Goal: Information Seeking & Learning: Learn about a topic

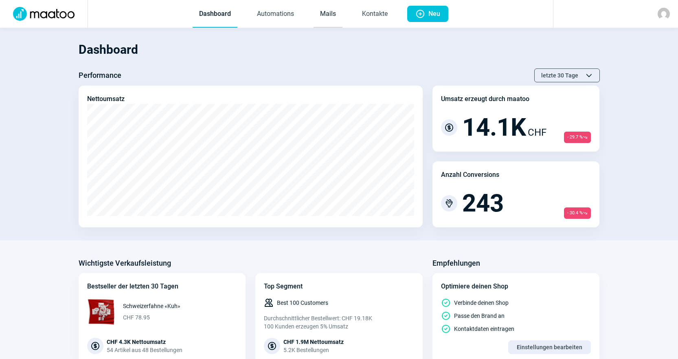
click at [325, 11] on link "Mails" at bounding box center [327, 14] width 29 height 27
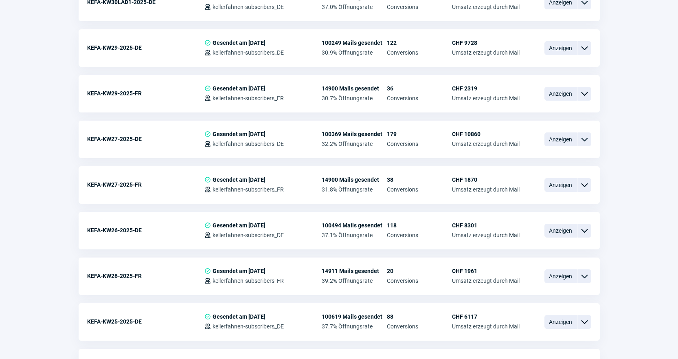
scroll to position [1218, 0]
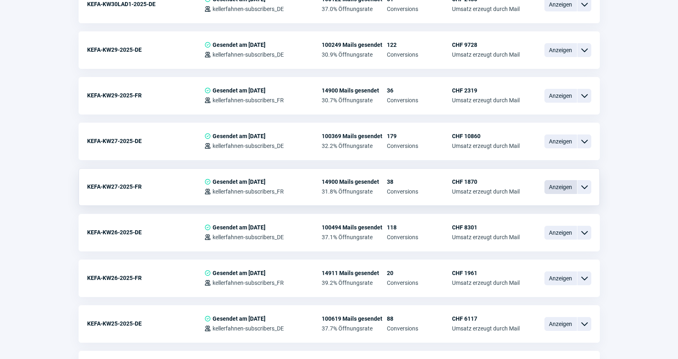
click at [559, 186] on span "Anzeigen" at bounding box center [560, 187] width 33 height 14
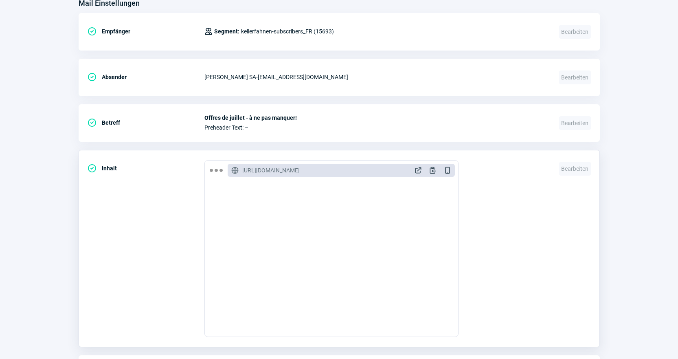
scroll to position [326, 0]
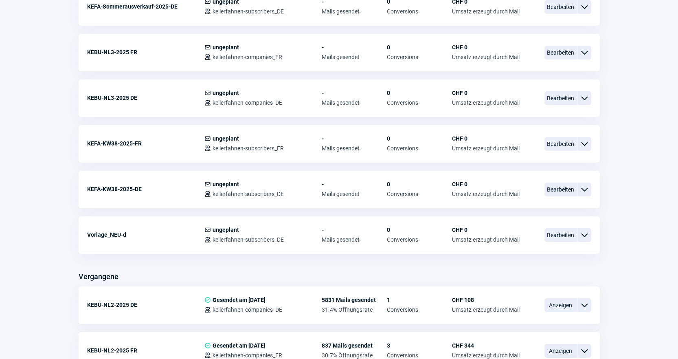
scroll to position [1218, 0]
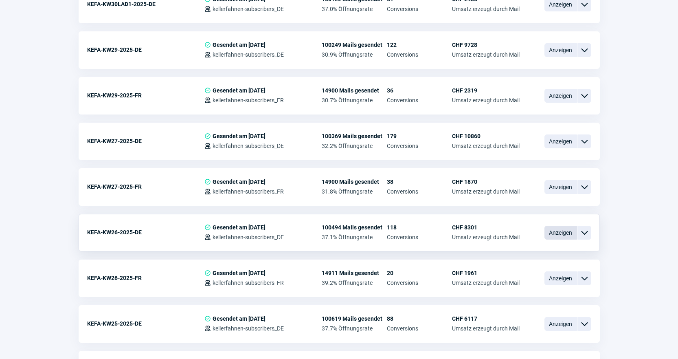
click at [551, 236] on span "Anzeigen" at bounding box center [560, 232] width 33 height 14
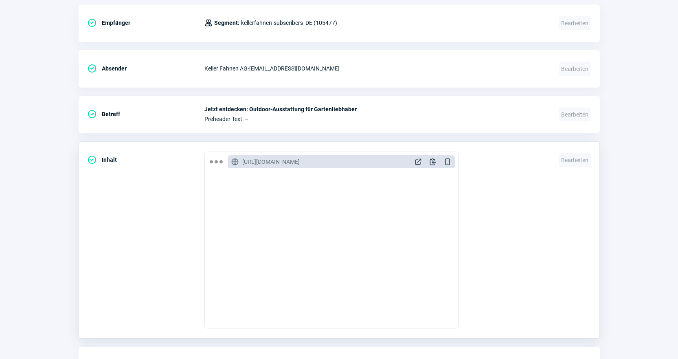
scroll to position [376, 0]
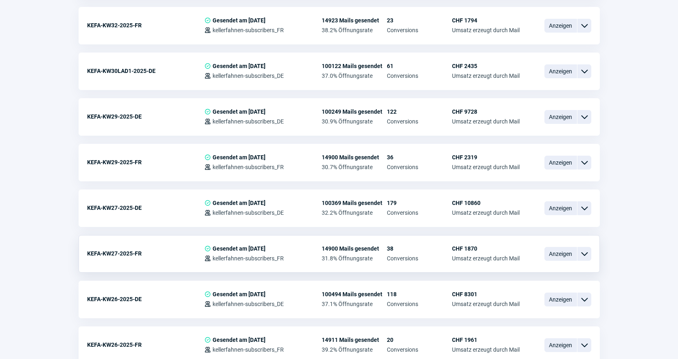
scroll to position [1137, 0]
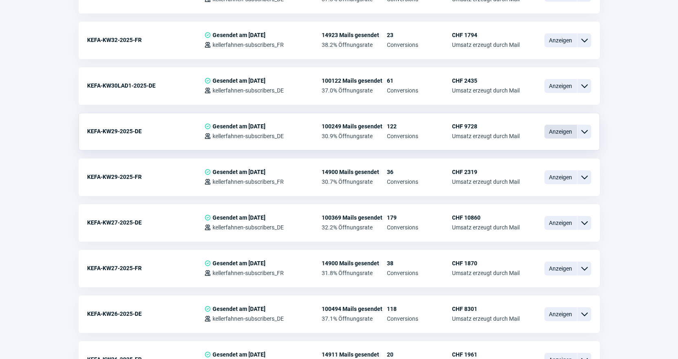
click at [553, 131] on span "Anzeigen" at bounding box center [560, 132] width 33 height 14
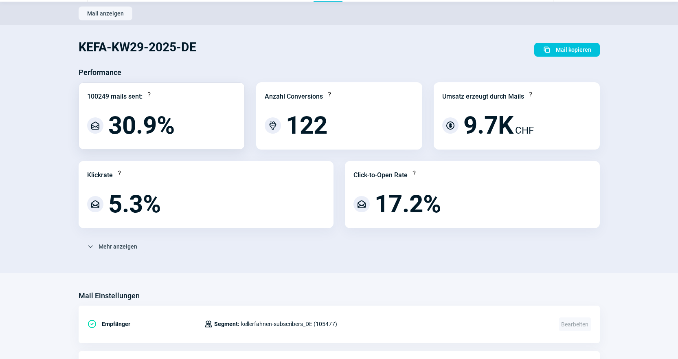
scroll to position [41, 0]
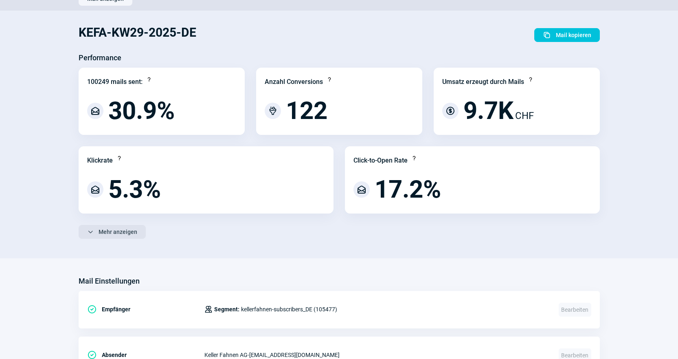
click at [111, 236] on span "Mehr anzeigen" at bounding box center [117, 231] width 39 height 13
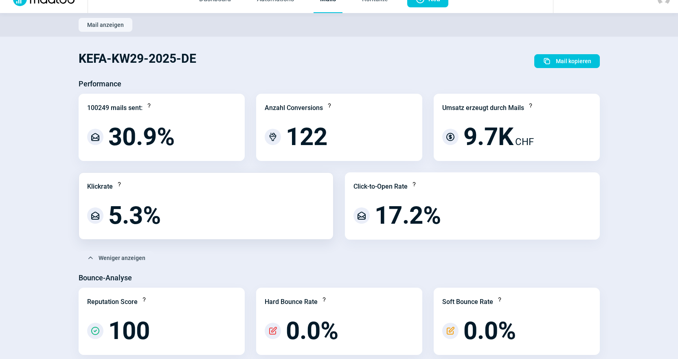
scroll to position [0, 0]
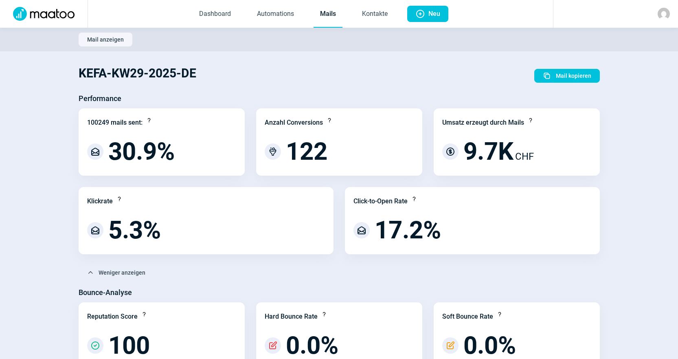
scroll to position [1137, 0]
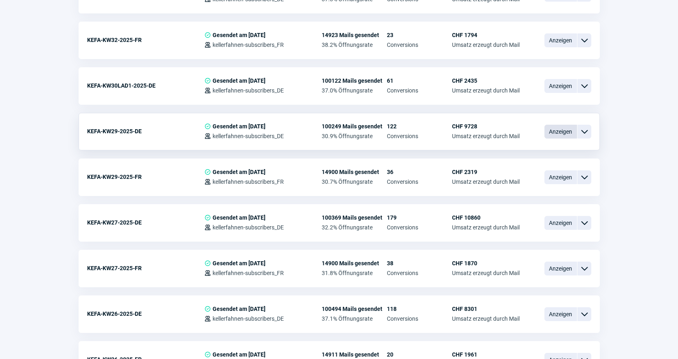
click at [558, 131] on span "Anzeigen" at bounding box center [560, 132] width 33 height 14
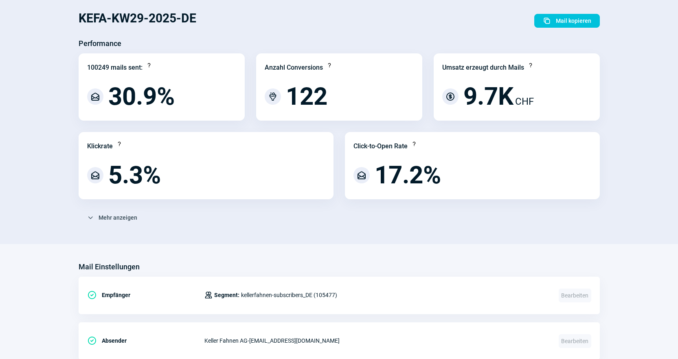
scroll to position [41, 0]
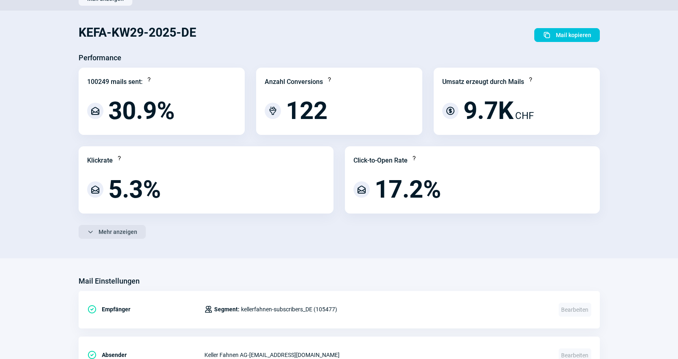
click at [104, 234] on span "Mehr anzeigen" at bounding box center [117, 231] width 39 height 13
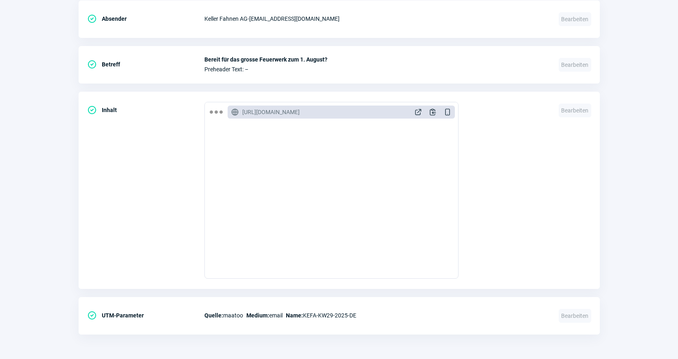
scroll to position [0, 0]
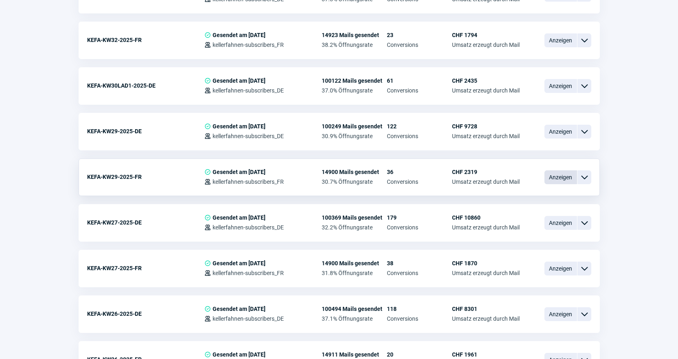
click at [561, 179] on span "Anzeigen" at bounding box center [560, 177] width 33 height 14
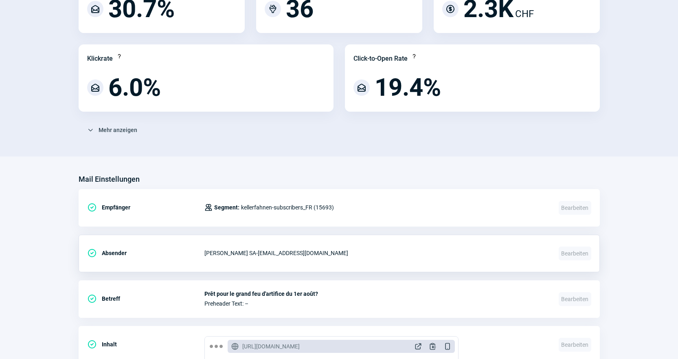
scroll to position [163, 0]
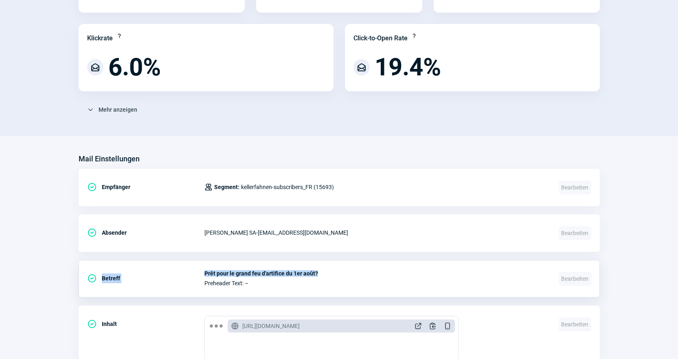
drag, startPoint x: 325, startPoint y: 271, endPoint x: 193, endPoint y: 266, distance: 132.0
click at [193, 266] on div "CheckCircle icon Betreff Prêt pour le grand feu d'artifice du 1er août? Prehead…" at bounding box center [339, 278] width 521 height 37
click at [296, 271] on span "Prêt pour le grand feu d'artifice du 1er août?" at bounding box center [376, 273] width 344 height 7
drag, startPoint x: 323, startPoint y: 273, endPoint x: 204, endPoint y: 273, distance: 118.8
click at [204, 273] on span "Prêt pour le grand feu d'artifice du 1er août?" at bounding box center [376, 273] width 344 height 7
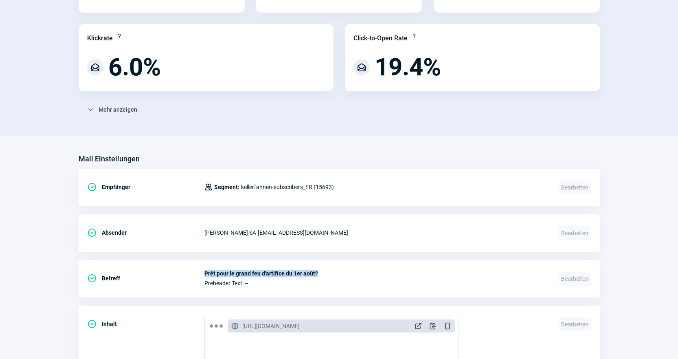
copy span "Prêt pour le grand feu d'artifice du 1er août?"
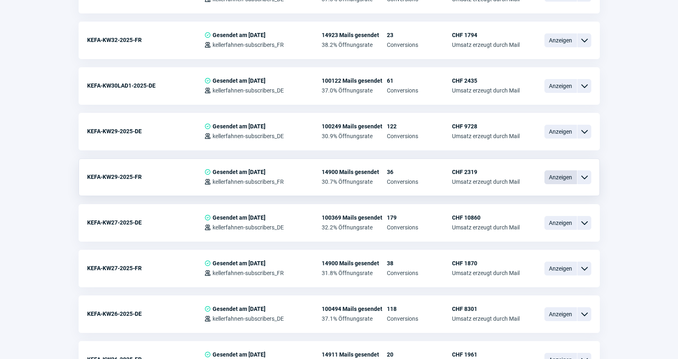
click at [555, 180] on span "Anzeigen" at bounding box center [560, 177] width 33 height 14
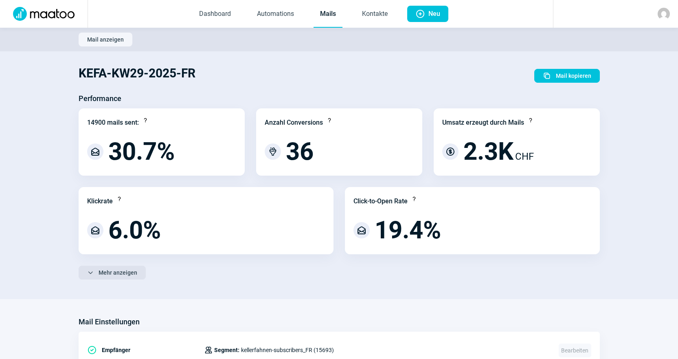
click at [122, 272] on span "Mehr anzeigen" at bounding box center [117, 272] width 39 height 13
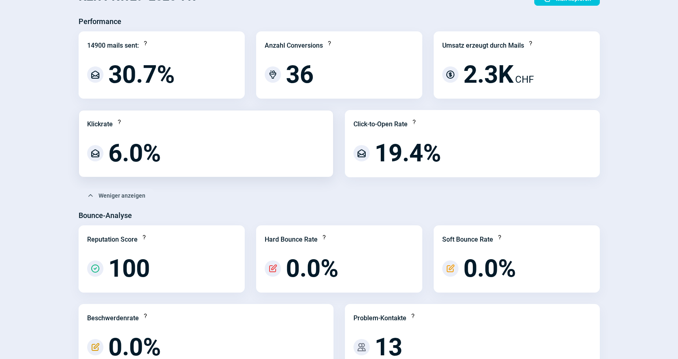
scroll to position [81, 0]
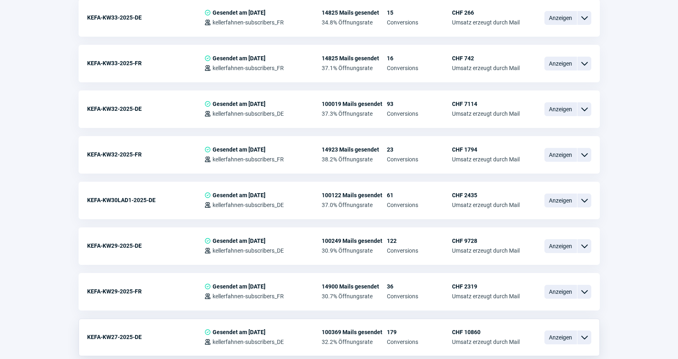
scroll to position [1015, 0]
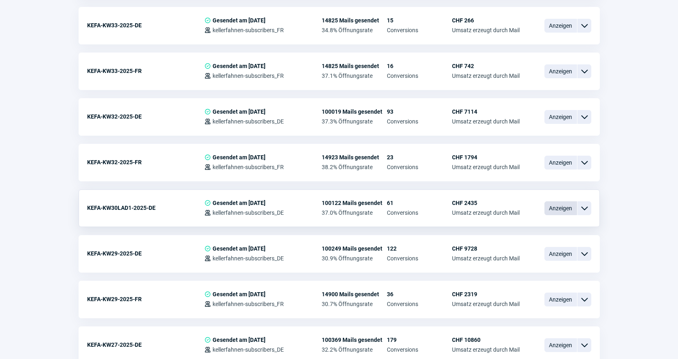
click at [545, 210] on span "Anzeigen" at bounding box center [560, 208] width 33 height 14
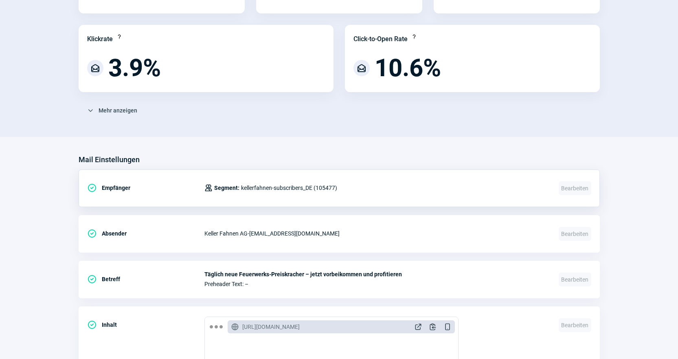
scroll to position [163, 0]
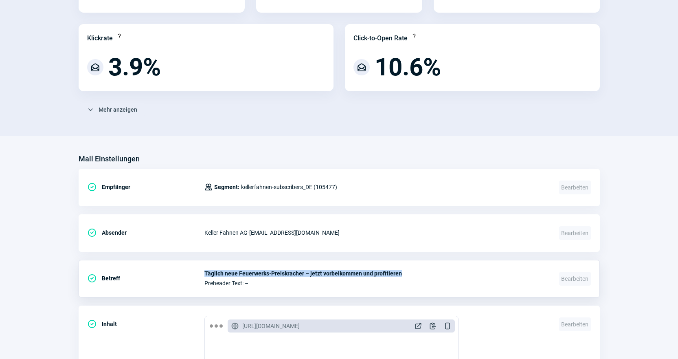
drag, startPoint x: 409, startPoint y: 272, endPoint x: 204, endPoint y: 269, distance: 205.1
click at [204, 270] on span "Täglich neue Feuerwerks-Preiskracher – jetzt vorbeikommen und profitieren" at bounding box center [376, 273] width 344 height 7
copy span "Täglich neue Feuerwerks-Preiskracher – jetzt vorbeikommen und profitieren"
click at [651, 94] on section "KEFA-KW30LAD1-2025-DE Duplicate icon Mail kopieren Performance 100122 mails sen…" at bounding box center [339, 11] width 678 height 247
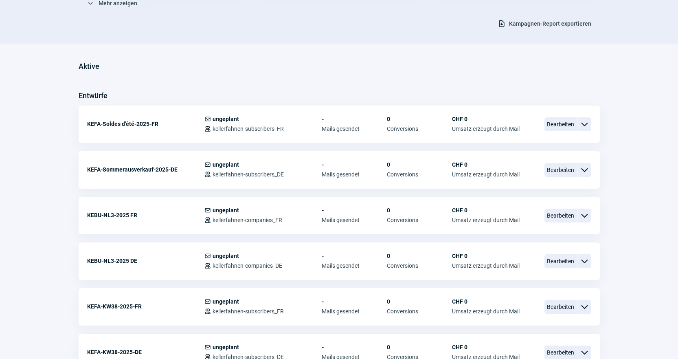
scroll to position [1015, 0]
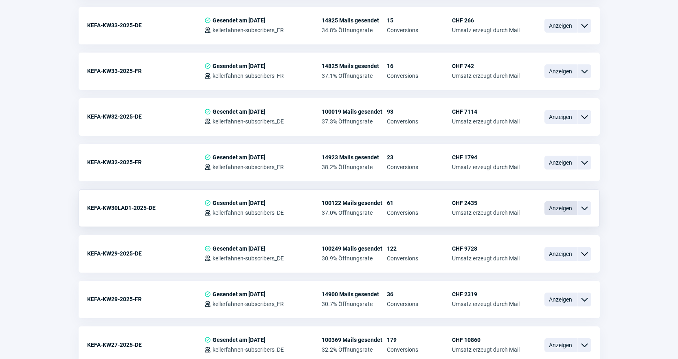
click at [549, 204] on span "Anzeigen" at bounding box center [560, 208] width 33 height 14
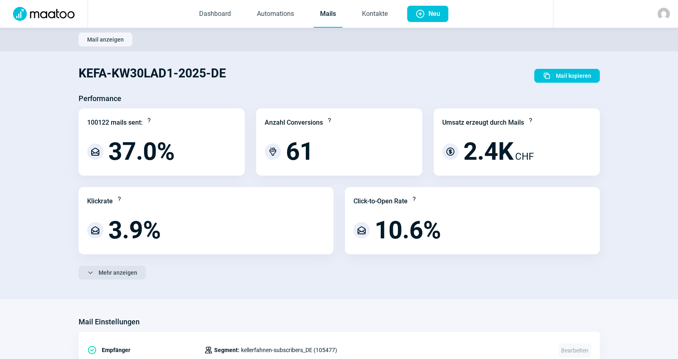
click at [104, 274] on span "Mehr anzeigen" at bounding box center [117, 272] width 39 height 13
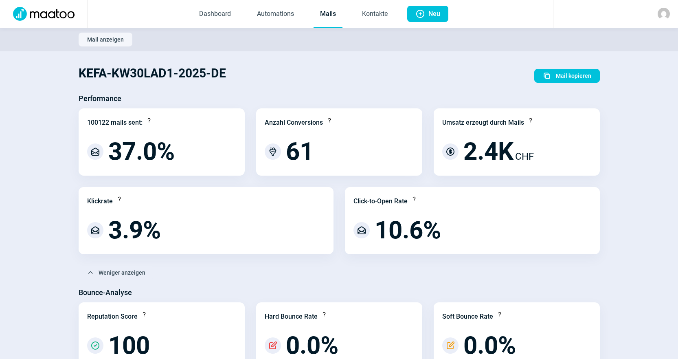
click at [324, 13] on link "Mails" at bounding box center [327, 14] width 29 height 27
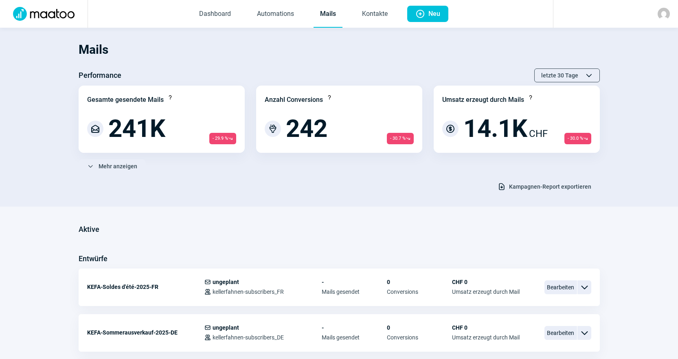
click at [329, 66] on div "Mails Performance letzte 30 Tage ChevronUp icon ChevronDown icon Gesamte gesend…" at bounding box center [339, 115] width 521 height 158
